Goal: Task Accomplishment & Management: Complete application form

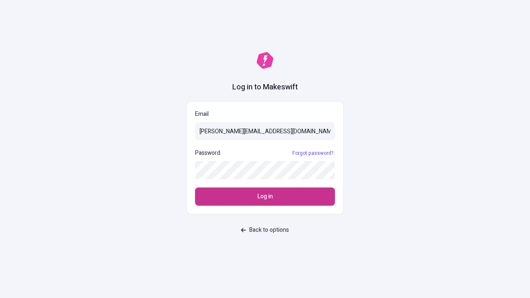
click at [265, 197] on span "Log in" at bounding box center [264, 196] width 15 height 9
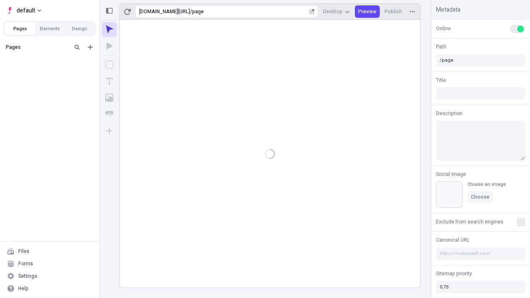
type input "/page"
click at [23, 10] on span "default" at bounding box center [26, 10] width 19 height 10
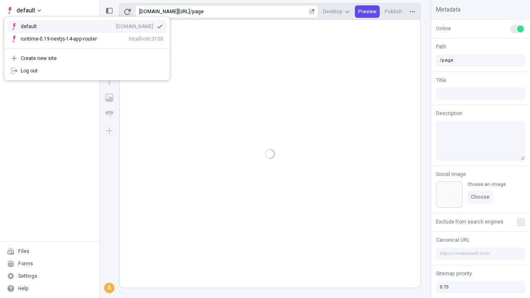
click at [116, 25] on div "qee9k4dy7d.staging.makeswift.site" at bounding box center [134, 26] width 37 height 7
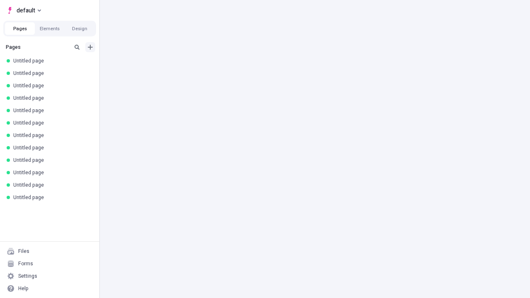
click at [90, 47] on icon "Add new" at bounding box center [90, 47] width 5 height 5
click at [134, 64] on span "Blank page" at bounding box center [138, 64] width 51 height 7
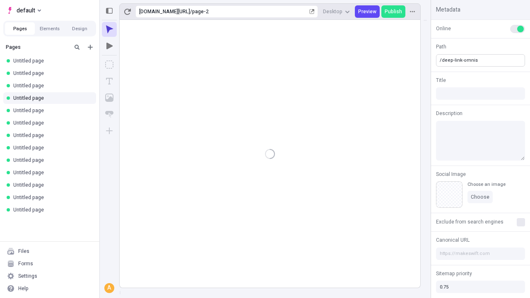
type input "/deep-link-omnis"
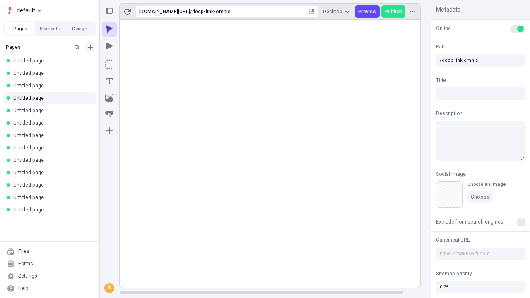
click at [90, 47] on icon "Add new" at bounding box center [90, 47] width 5 height 5
click at [134, 64] on span "Blank page" at bounding box center [138, 64] width 51 height 7
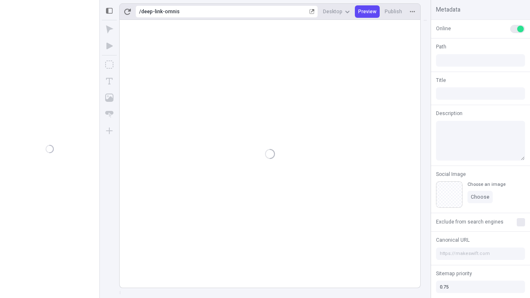
type input "/deep-link-omnis"
